Goal: Task Accomplishment & Management: Use online tool/utility

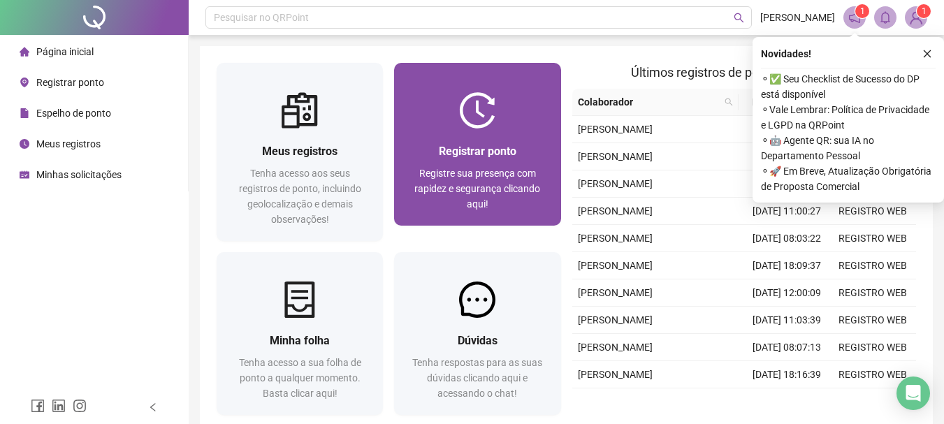
click at [924, 50] on icon "close" at bounding box center [927, 54] width 10 height 10
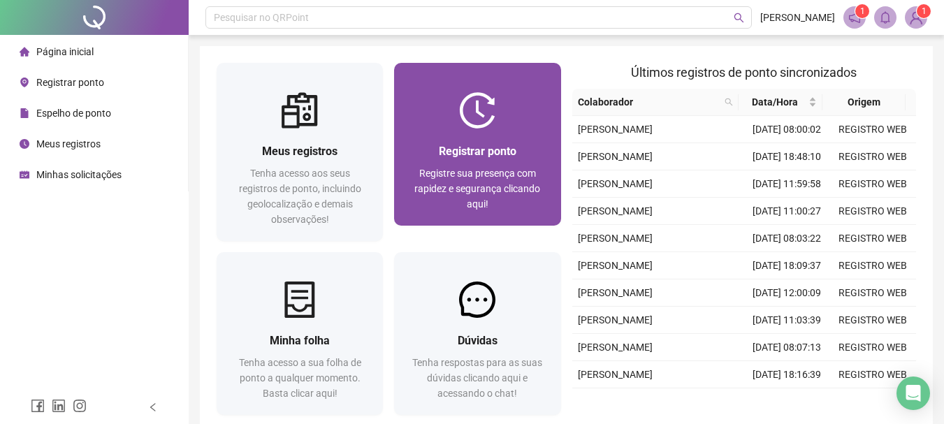
click at [520, 116] on div at bounding box center [477, 110] width 166 height 36
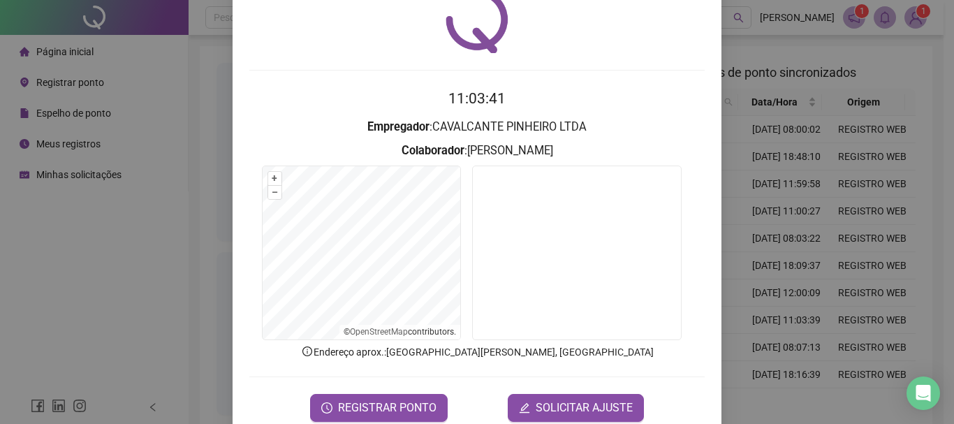
scroll to position [91, 0]
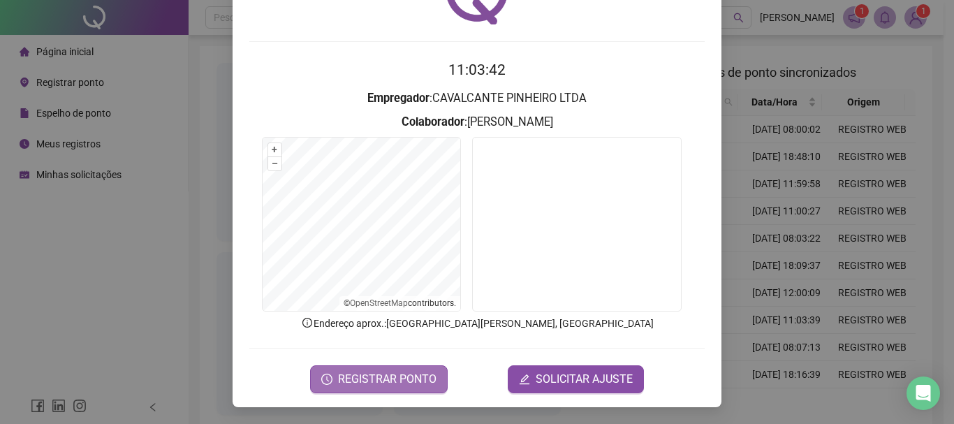
click at [382, 379] on span "REGISTRAR PONTO" at bounding box center [387, 379] width 98 height 17
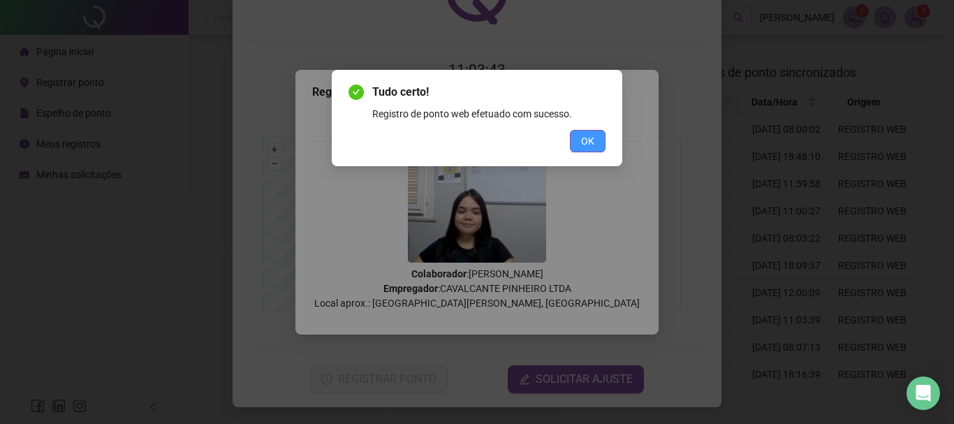
click at [586, 147] on span "OK" at bounding box center [587, 140] width 13 height 15
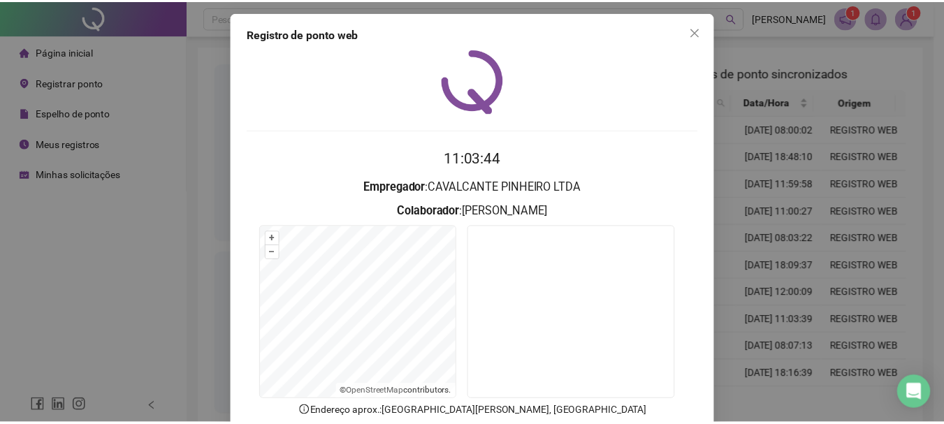
scroll to position [0, 0]
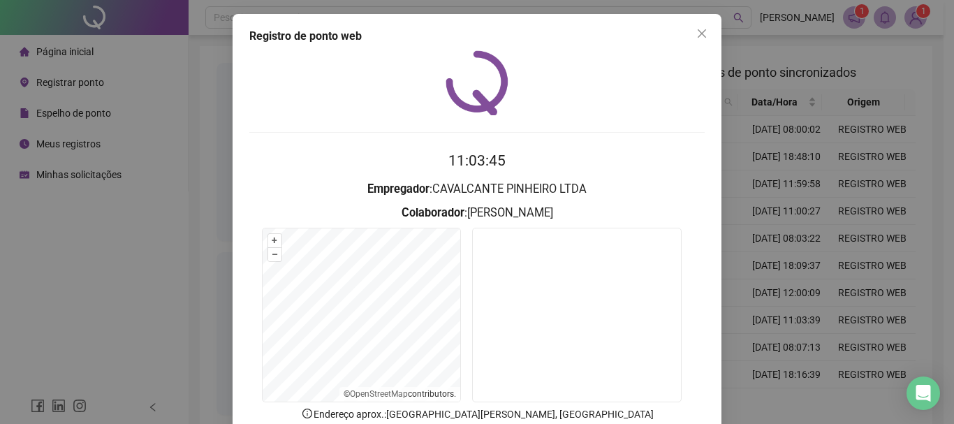
click at [698, 32] on icon "close" at bounding box center [702, 33] width 8 height 8
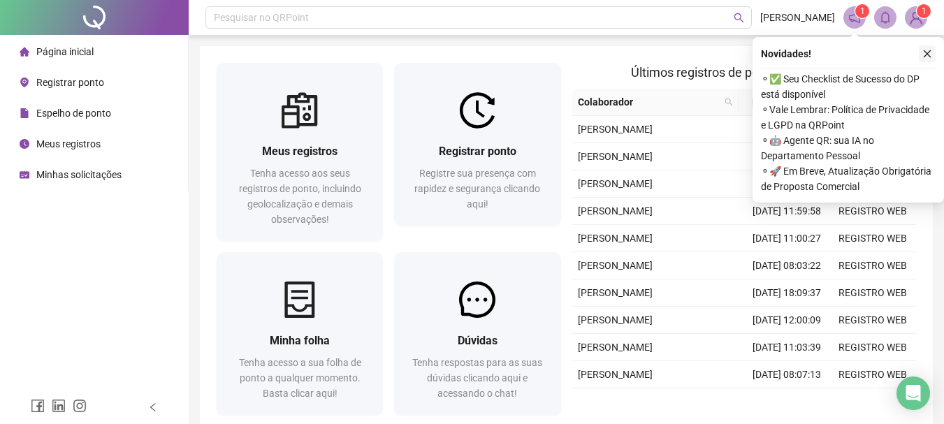
click at [928, 51] on icon "close" at bounding box center [927, 54] width 10 height 10
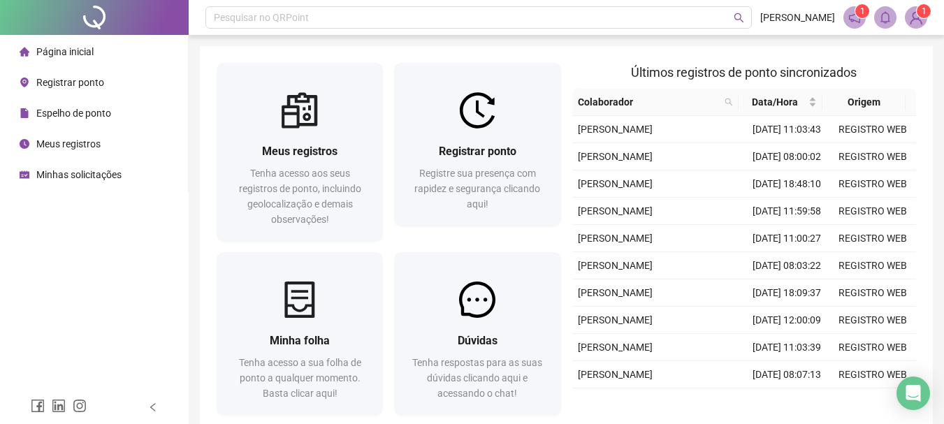
click at [917, 20] on img at bounding box center [915, 17] width 21 height 21
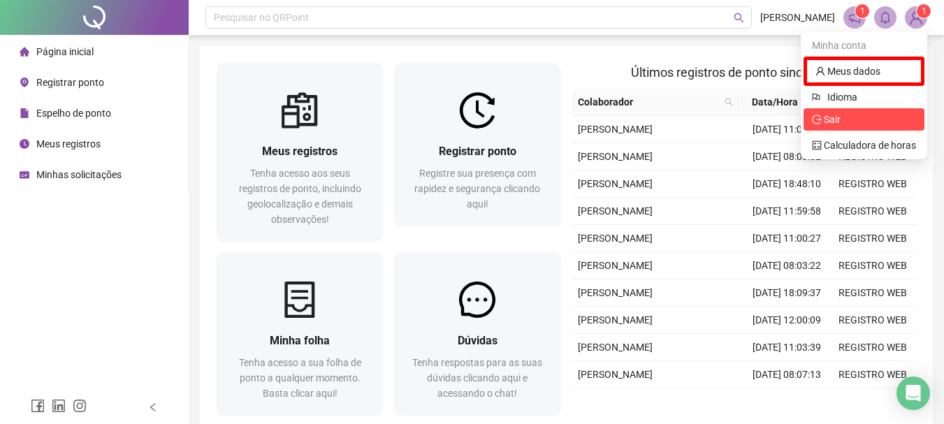
click at [877, 115] on span "Sair" at bounding box center [864, 119] width 104 height 15
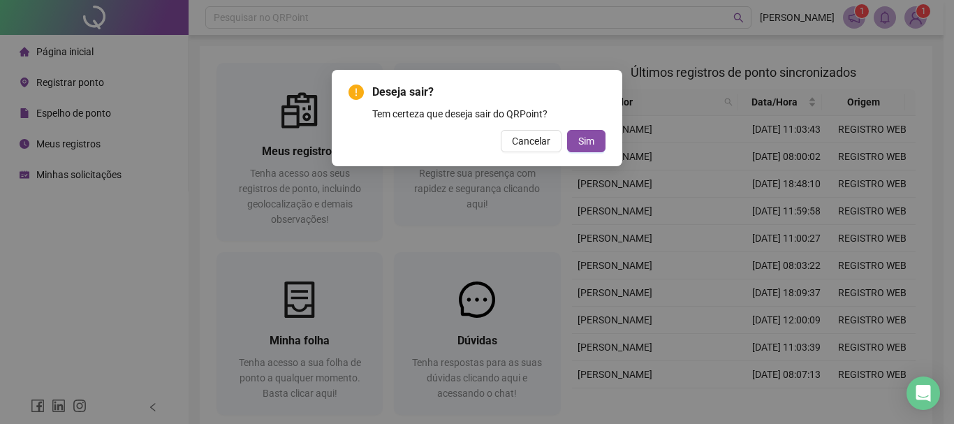
click at [585, 127] on div "Deseja sair? Tem certeza que deseja sair do QRPoint? Cancelar Sim" at bounding box center [477, 118] width 257 height 68
click at [585, 136] on span "Sim" at bounding box center [586, 140] width 16 height 15
